Goal: Use online tool/utility: Utilize a website feature to perform a specific function

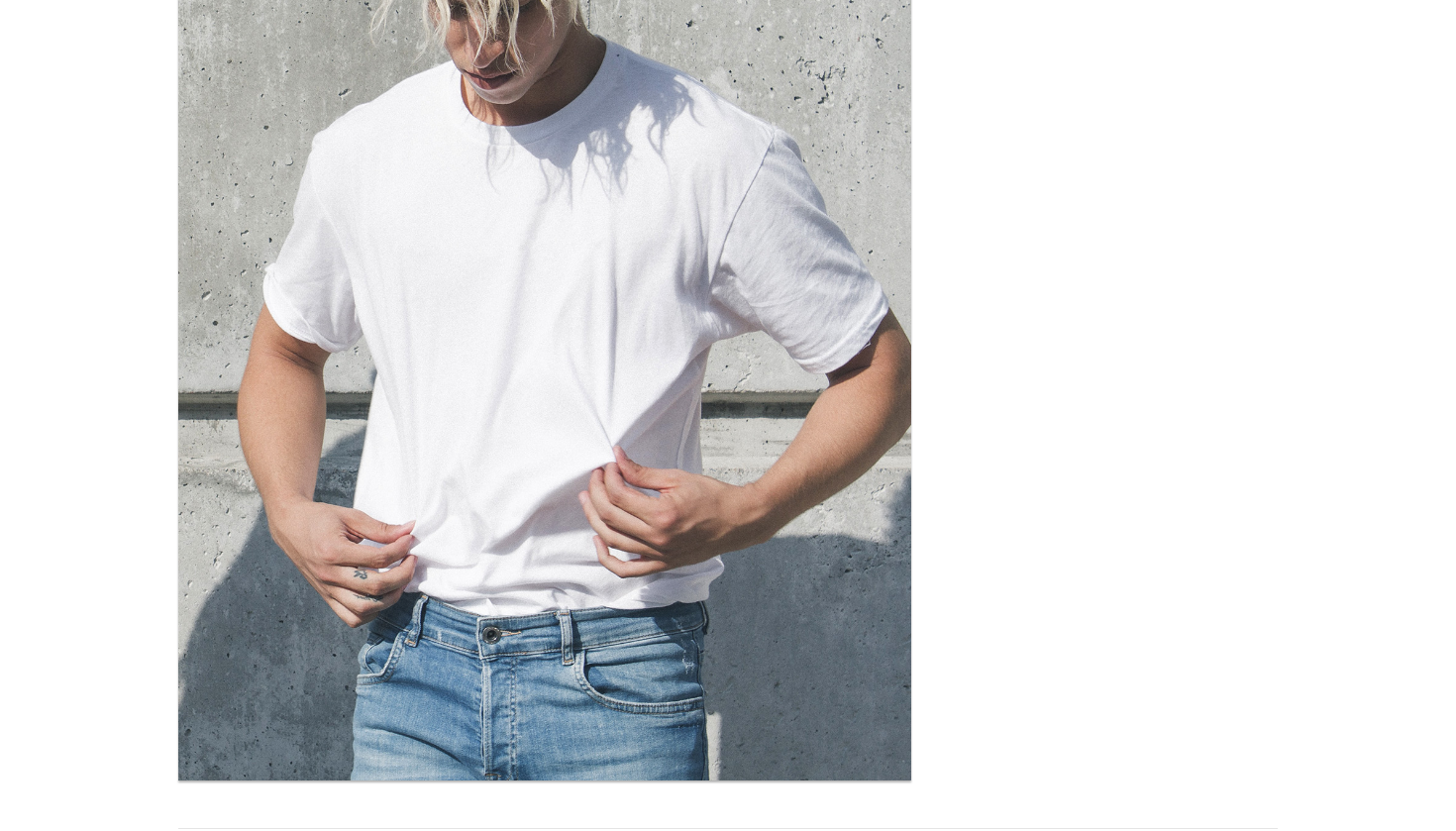
scroll to position [202, 0]
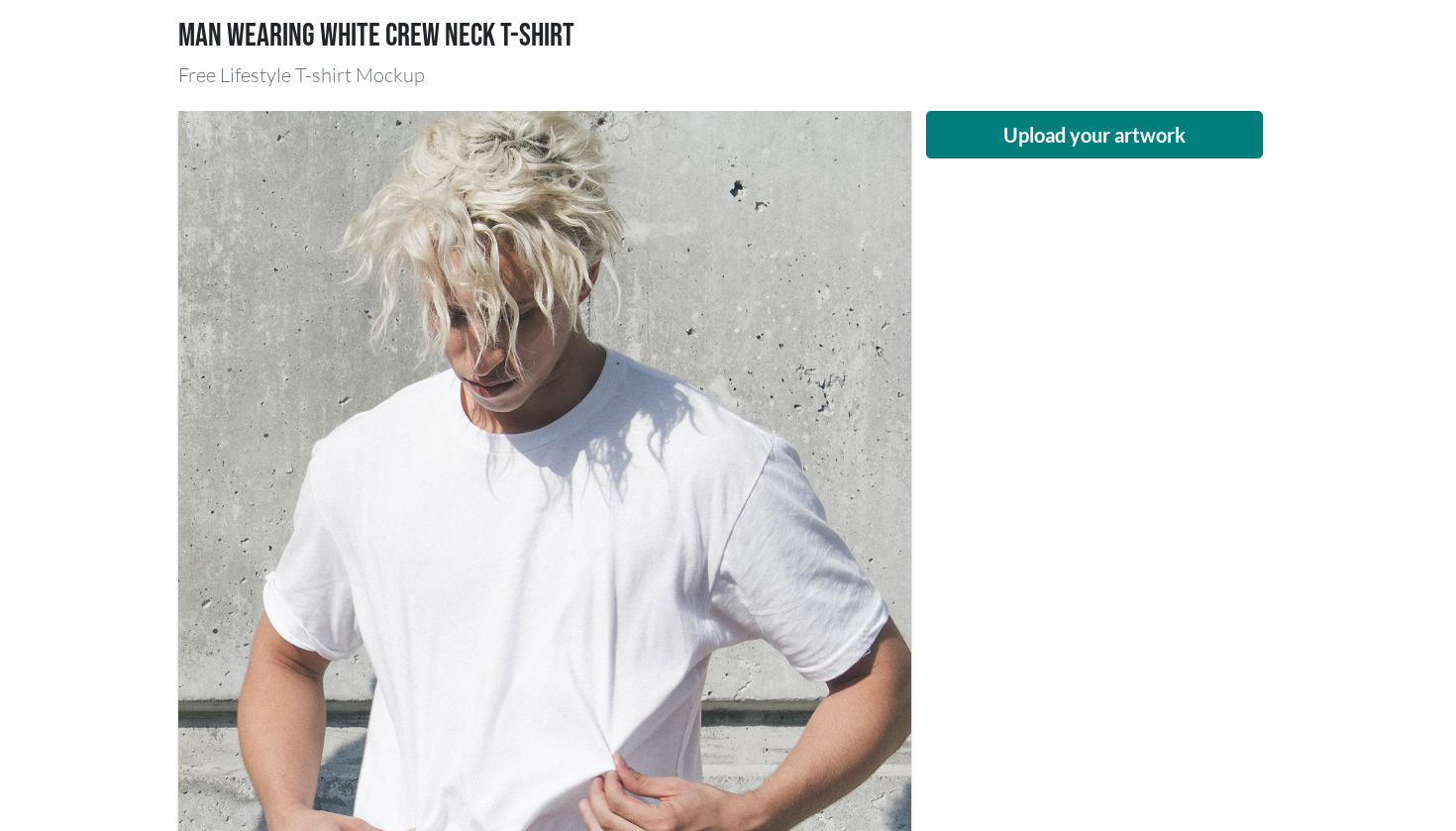
click at [1004, 139] on button "Upload your artwork" at bounding box center [1094, 135] width 337 height 48
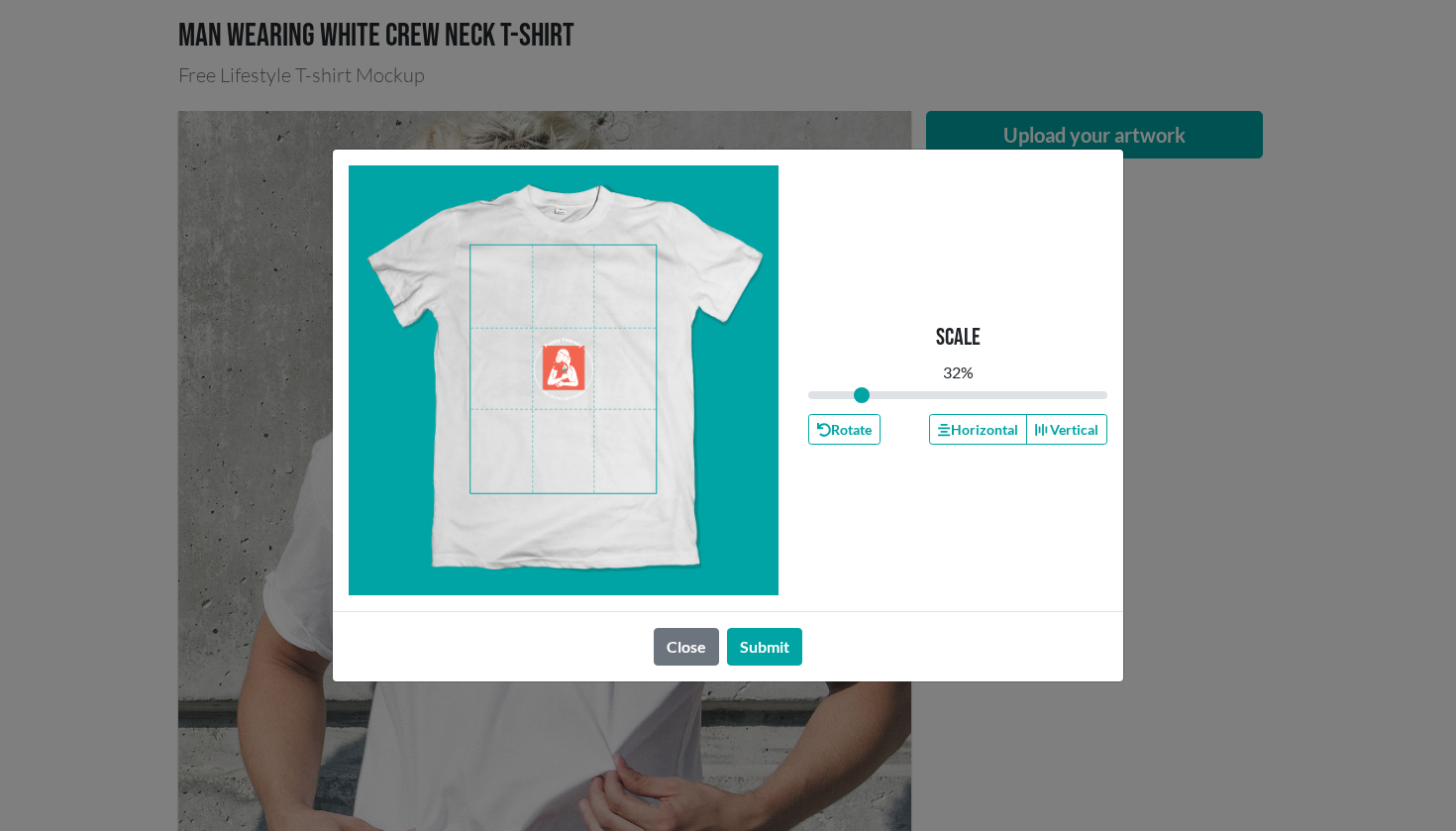
drag, startPoint x: 960, startPoint y: 390, endPoint x: 861, endPoint y: 390, distance: 99.0
click at [861, 390] on input "range" at bounding box center [957, 396] width 299 height 22
click at [641, 325] on span at bounding box center [563, 370] width 185 height 248
type input "0.26"
click at [851, 389] on input "range" at bounding box center [957, 396] width 299 height 22
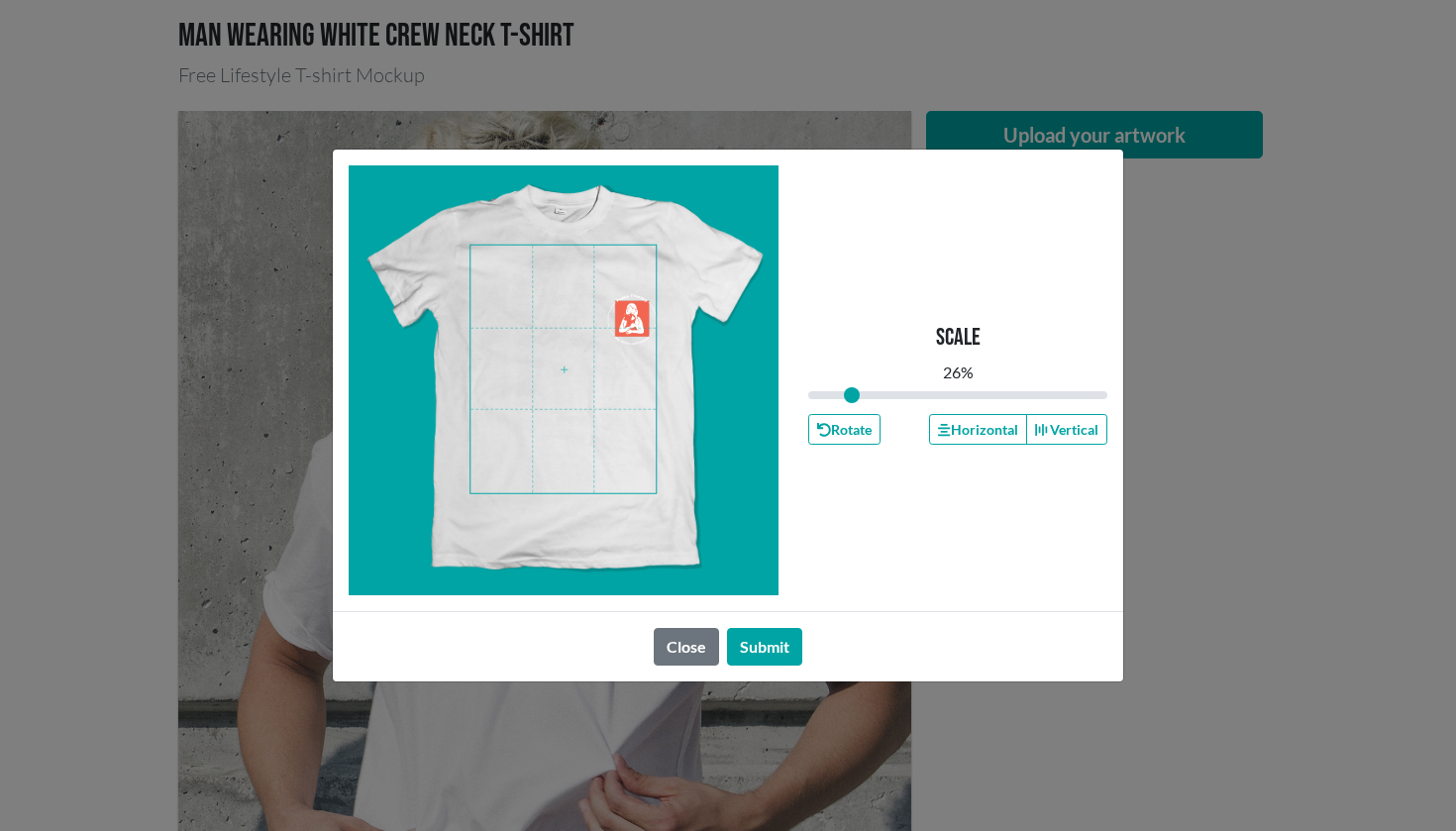
click at [637, 318] on span at bounding box center [563, 370] width 185 height 248
click at [653, 424] on span at bounding box center [563, 370] width 185 height 248
click at [793, 653] on button "Submit" at bounding box center [764, 647] width 75 height 38
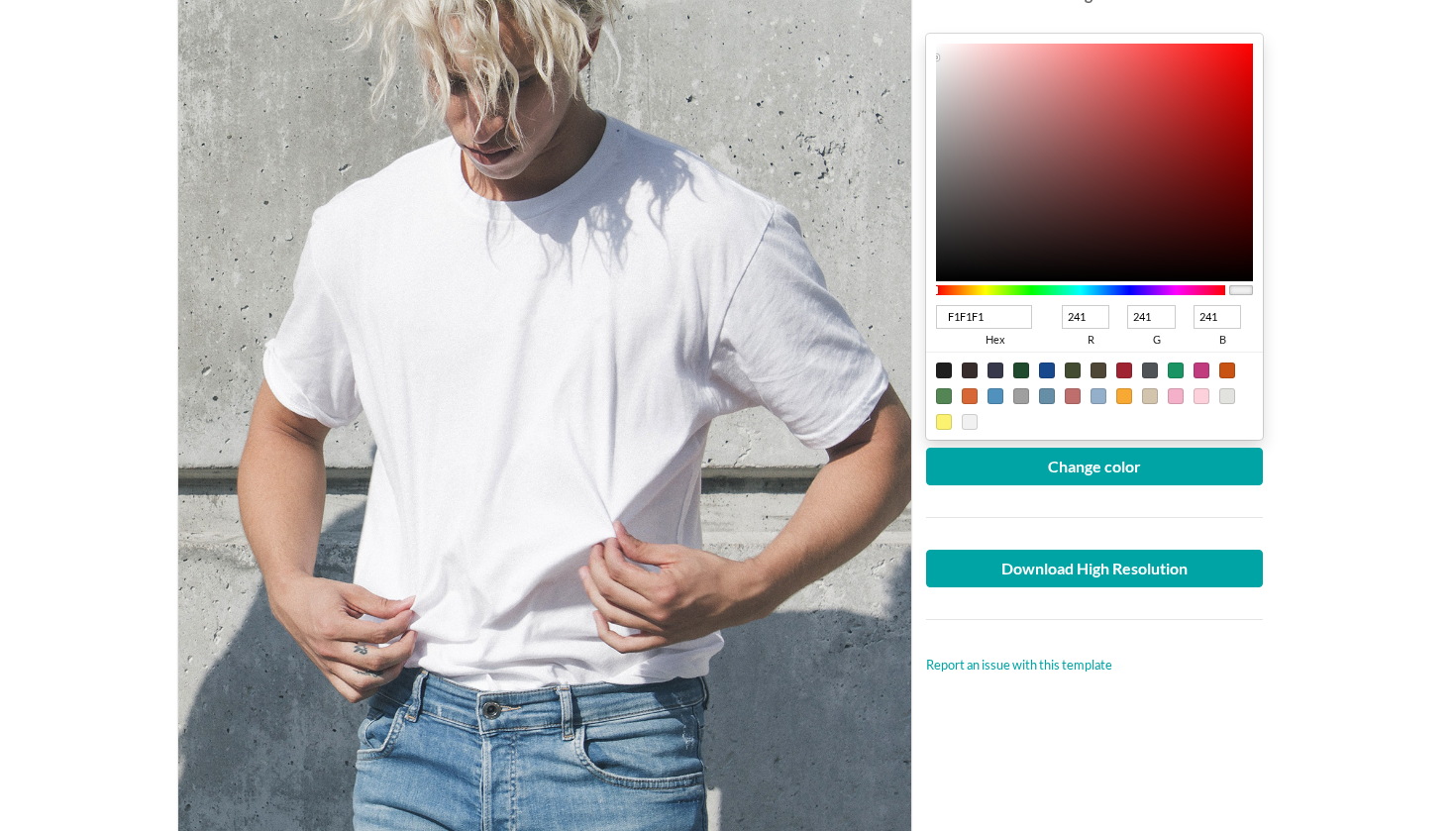
scroll to position [425, 0]
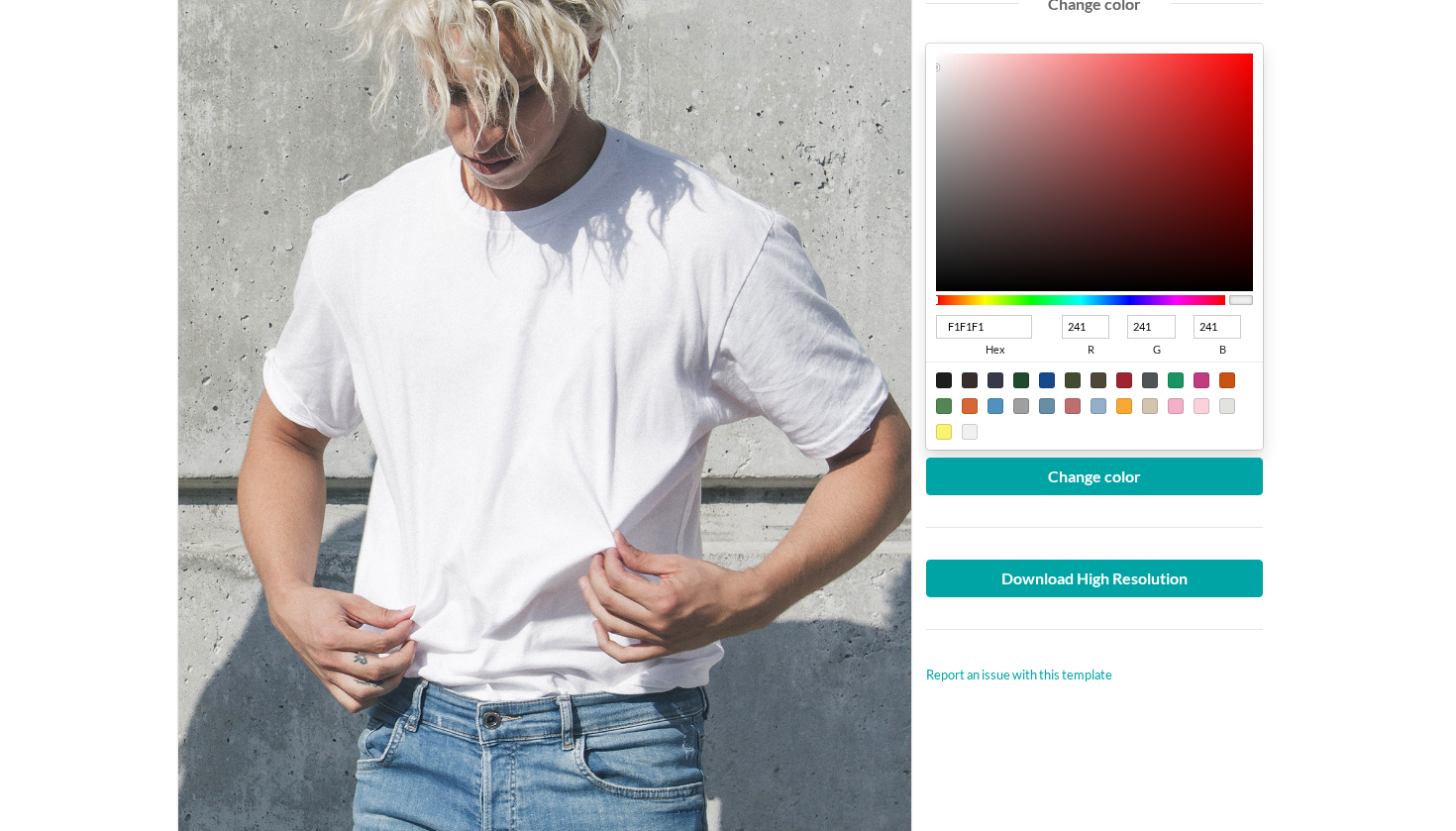
type input "F43737"
type input "244"
type input "55"
click at [1181, 63] on div at bounding box center [1094, 173] width 317 height 238
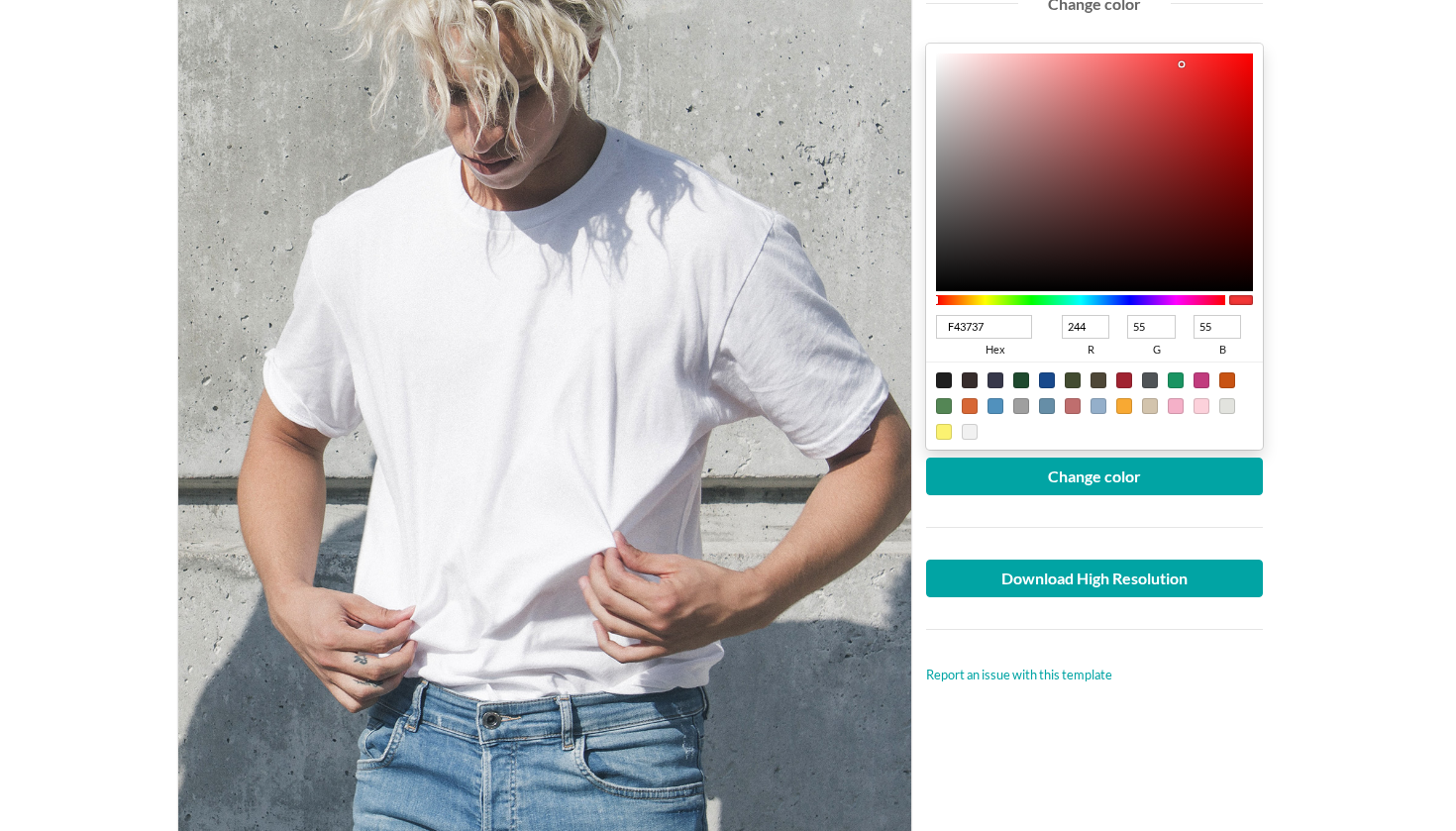
type input "030303"
type input "3"
click at [962, 289] on div at bounding box center [1094, 173] width 317 height 238
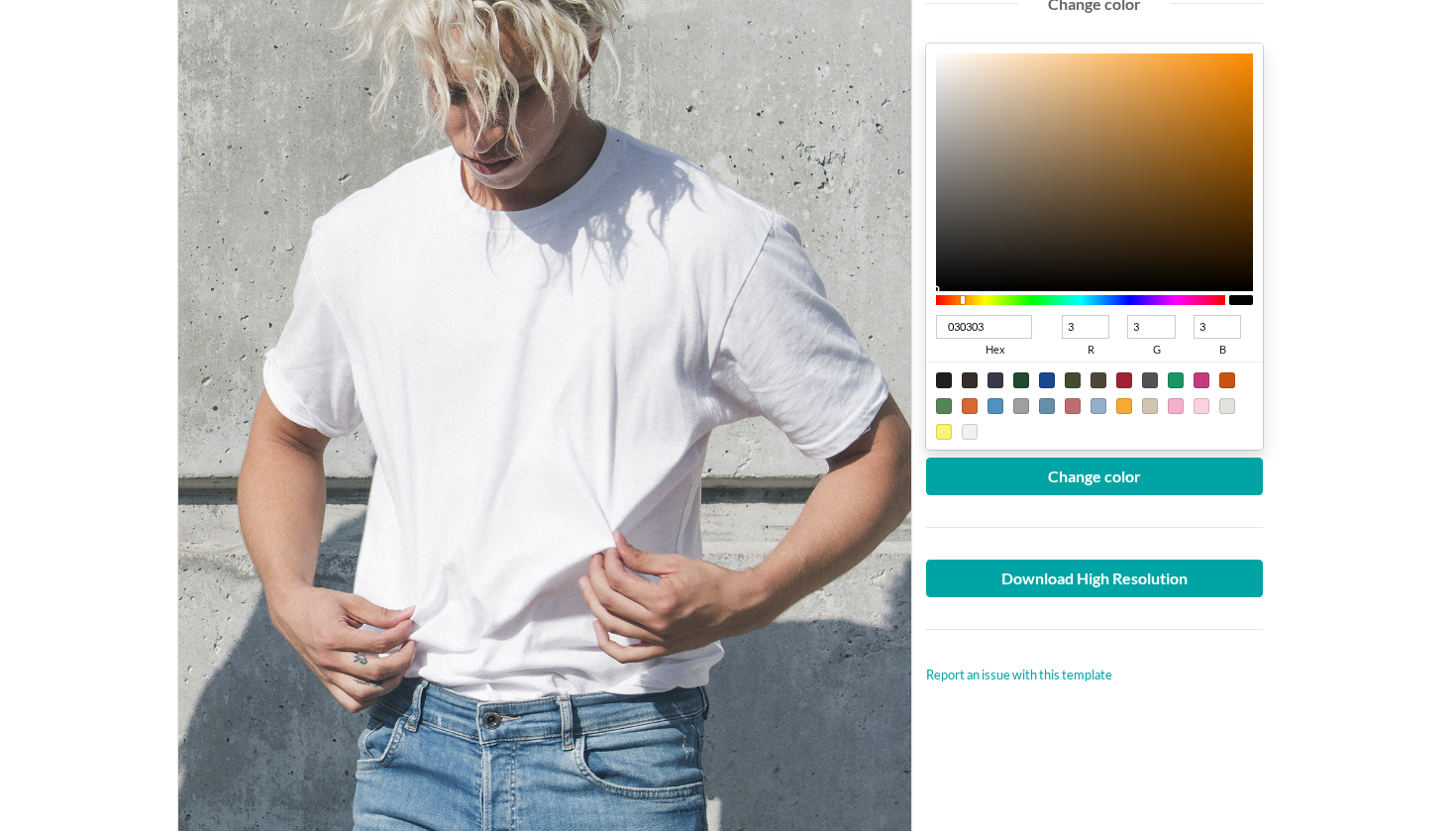
click at [962, 301] on div at bounding box center [1080, 300] width 289 height 10
click at [958, 301] on div at bounding box center [958, 300] width 4 height 8
drag, startPoint x: 995, startPoint y: 332, endPoint x: 936, endPoint y: 331, distance: 59.0
click at [936, 331] on input "030303" at bounding box center [983, 327] width 96 height 24
paste input "f1563d"
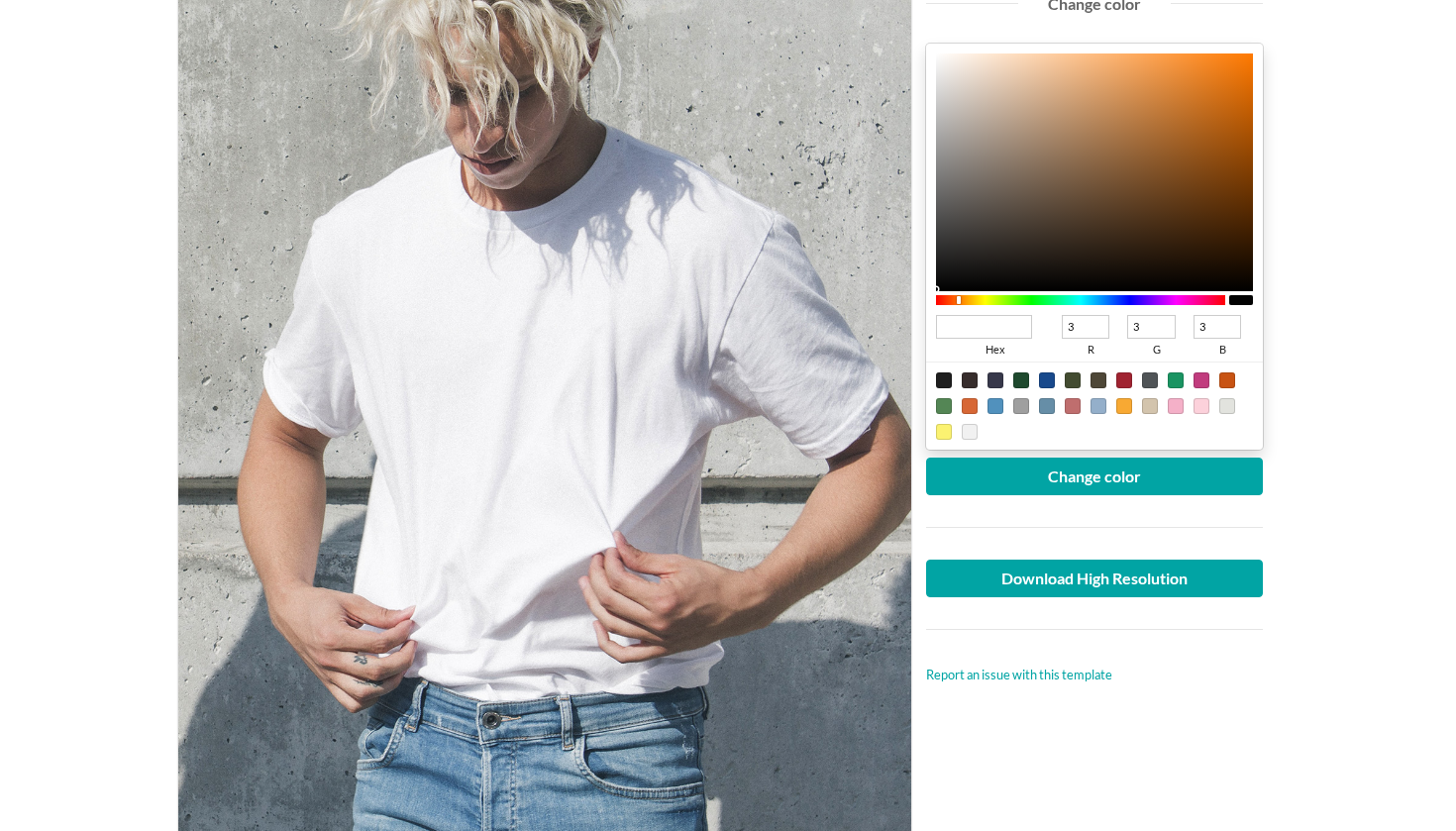
type input "f1563d"
type input "241"
type input "86"
type input "61"
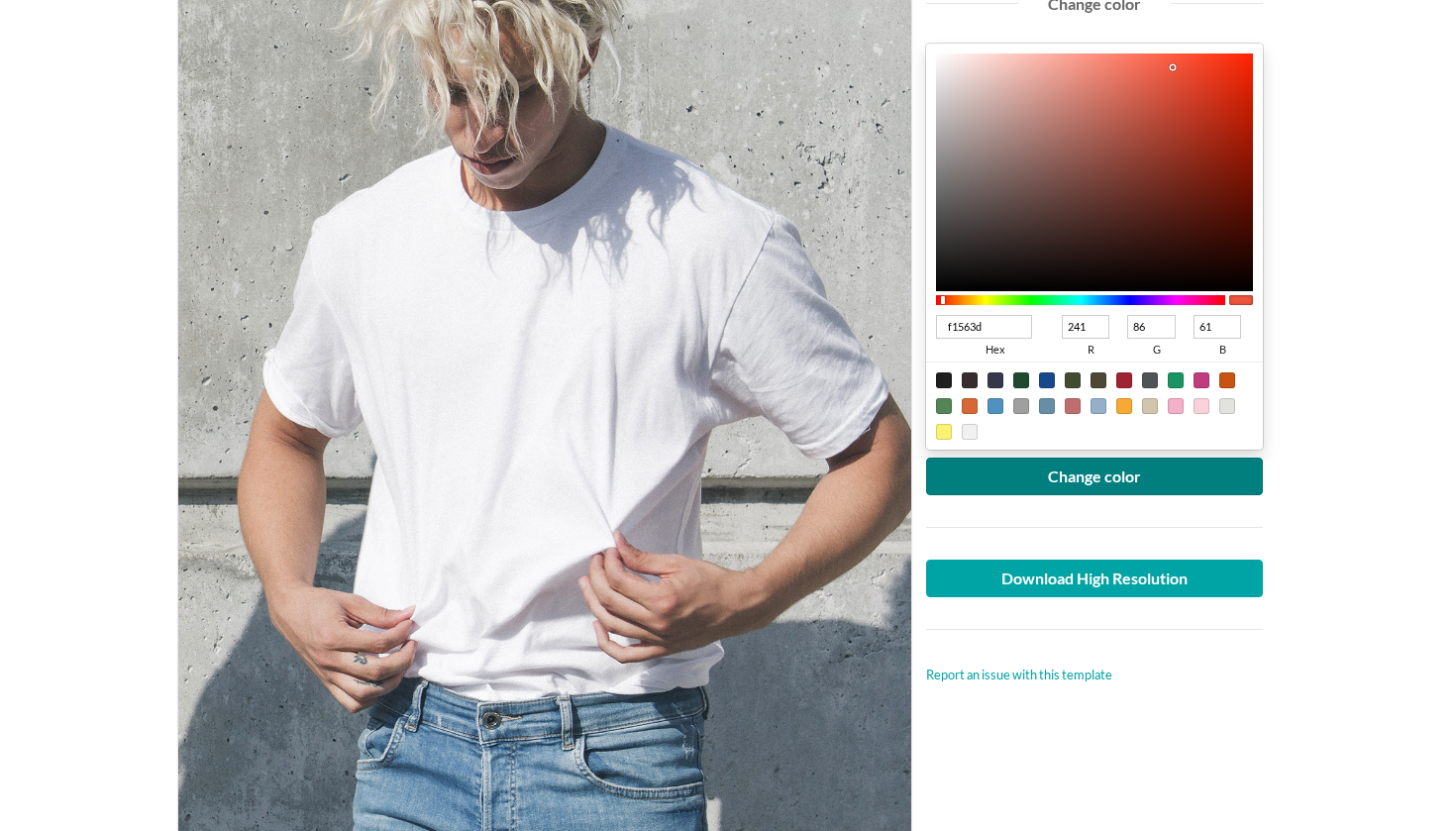
type input "F1563D"
click at [1078, 474] on button "Change color" at bounding box center [1094, 477] width 337 height 38
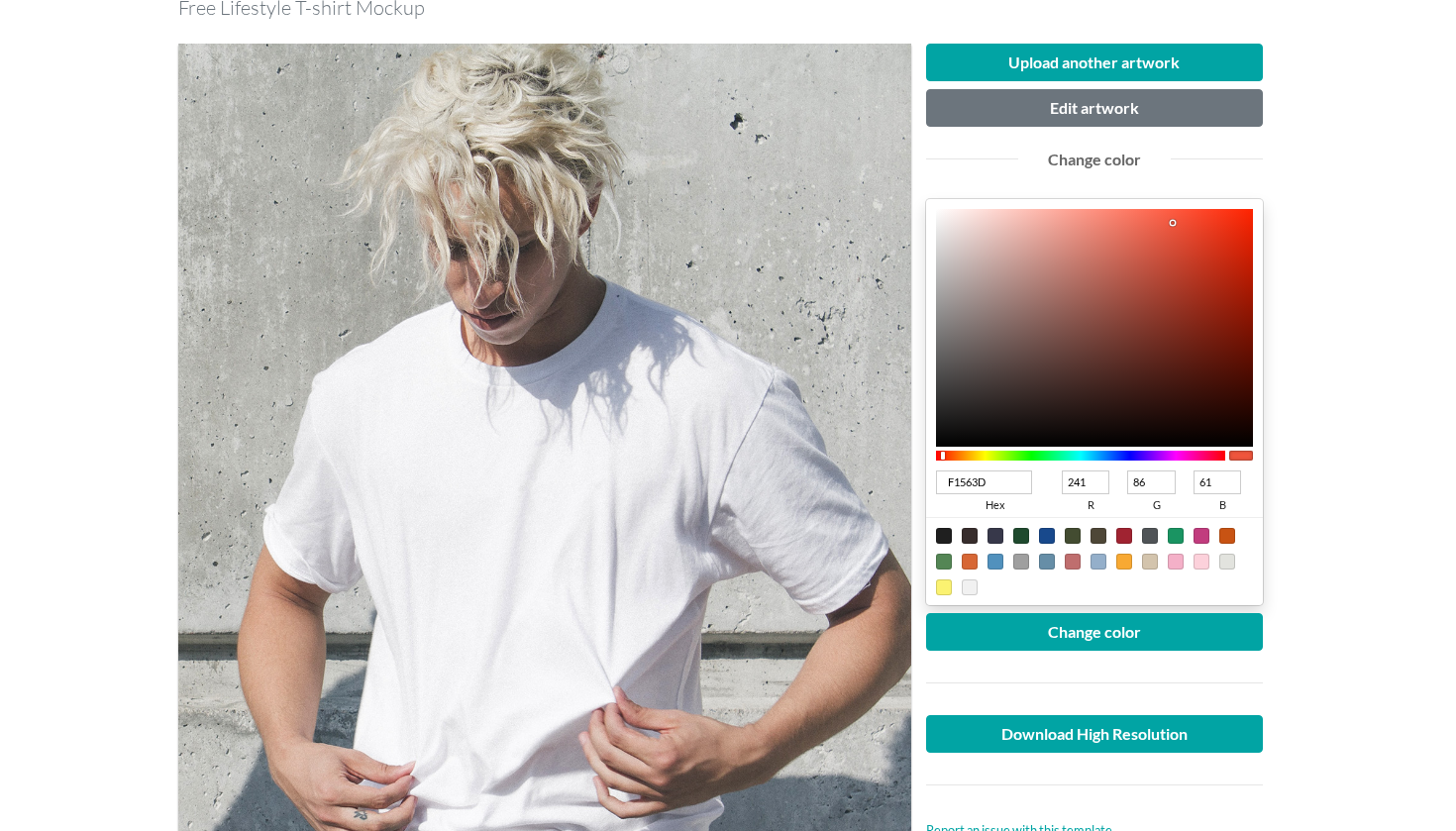
scroll to position [88, 0]
